Goal: Information Seeking & Learning: Learn about a topic

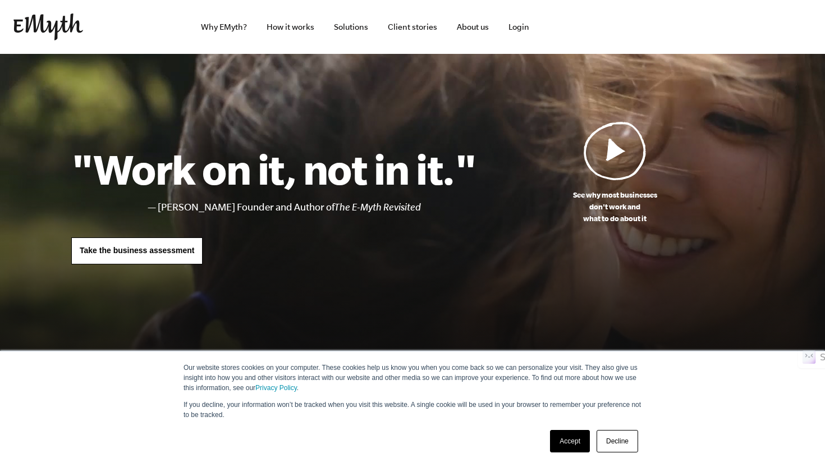
click at [567, 445] on link "Accept" at bounding box center [570, 441] width 40 height 22
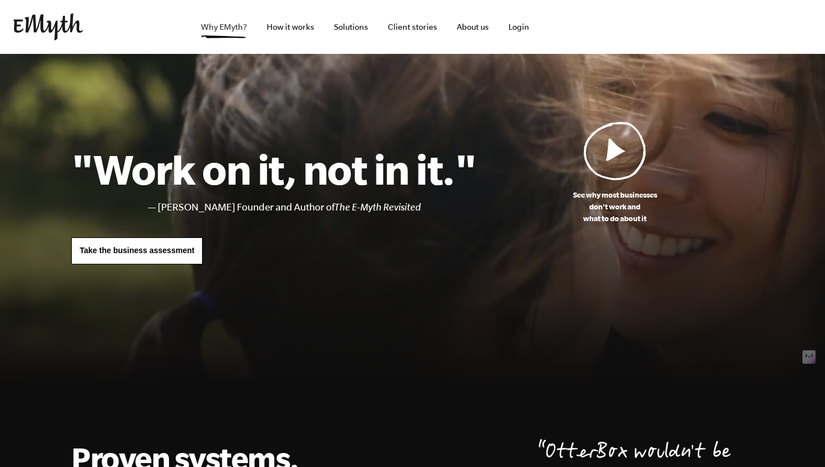
click at [233, 24] on link "Why EMyth?" at bounding box center [224, 27] width 64 height 54
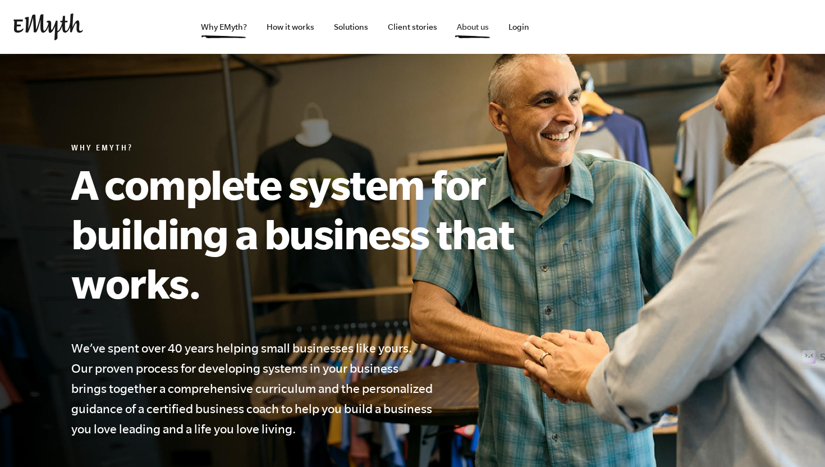
click at [473, 26] on link "About us" at bounding box center [473, 27] width 50 height 54
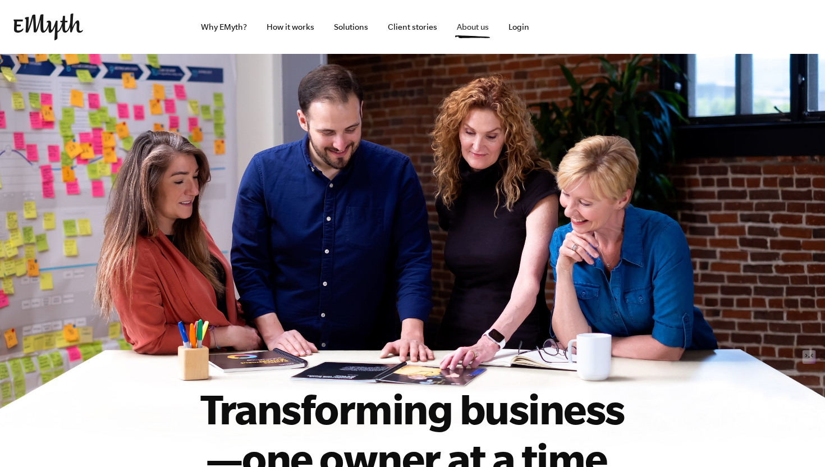
click at [456, 33] on link "About us" at bounding box center [473, 27] width 50 height 54
click at [226, 25] on link "Why EMyth?" at bounding box center [224, 27] width 64 height 54
